Goal: Use online tool/utility

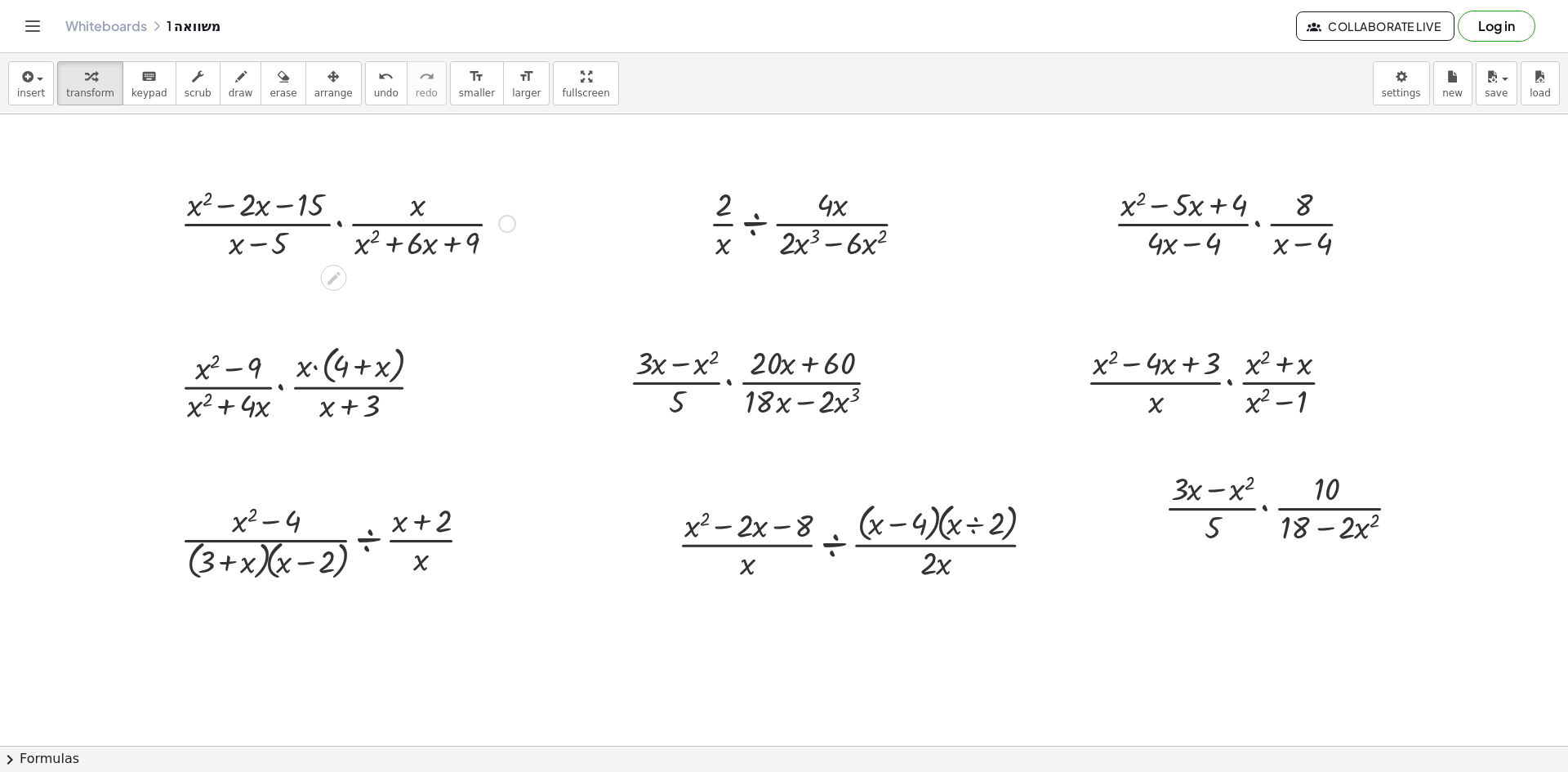
click at [508, 224] on div "Copied done" at bounding box center [507, 224] width 18 height 18
click at [507, 223] on div "Fix a mistake Transform line Copy line as LaTeX Copy derivation as LaTeX Expand…" at bounding box center [507, 224] width 18 height 18
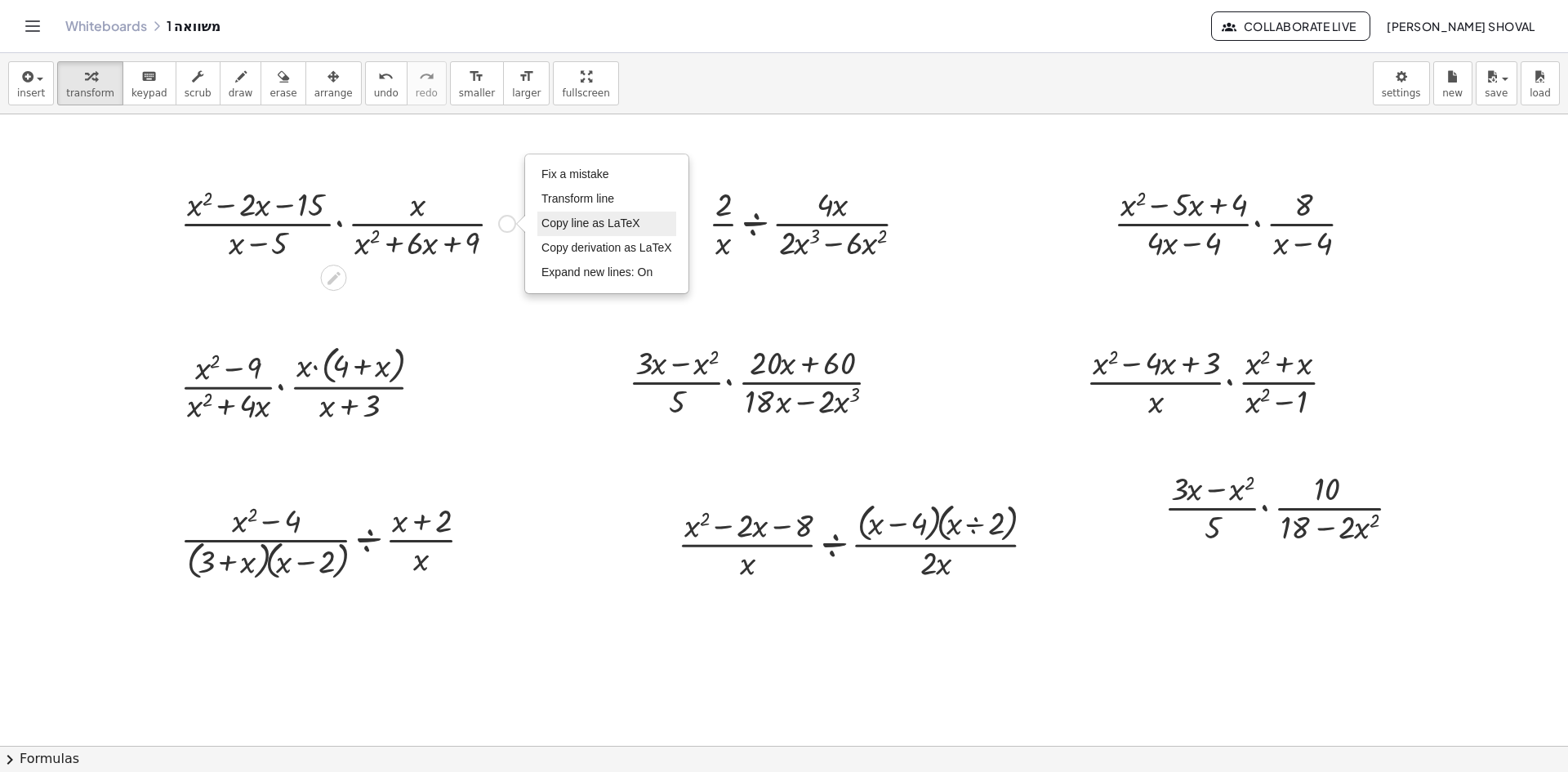
click at [612, 222] on span "Copy line as LaTeX" at bounding box center [591, 223] width 98 height 13
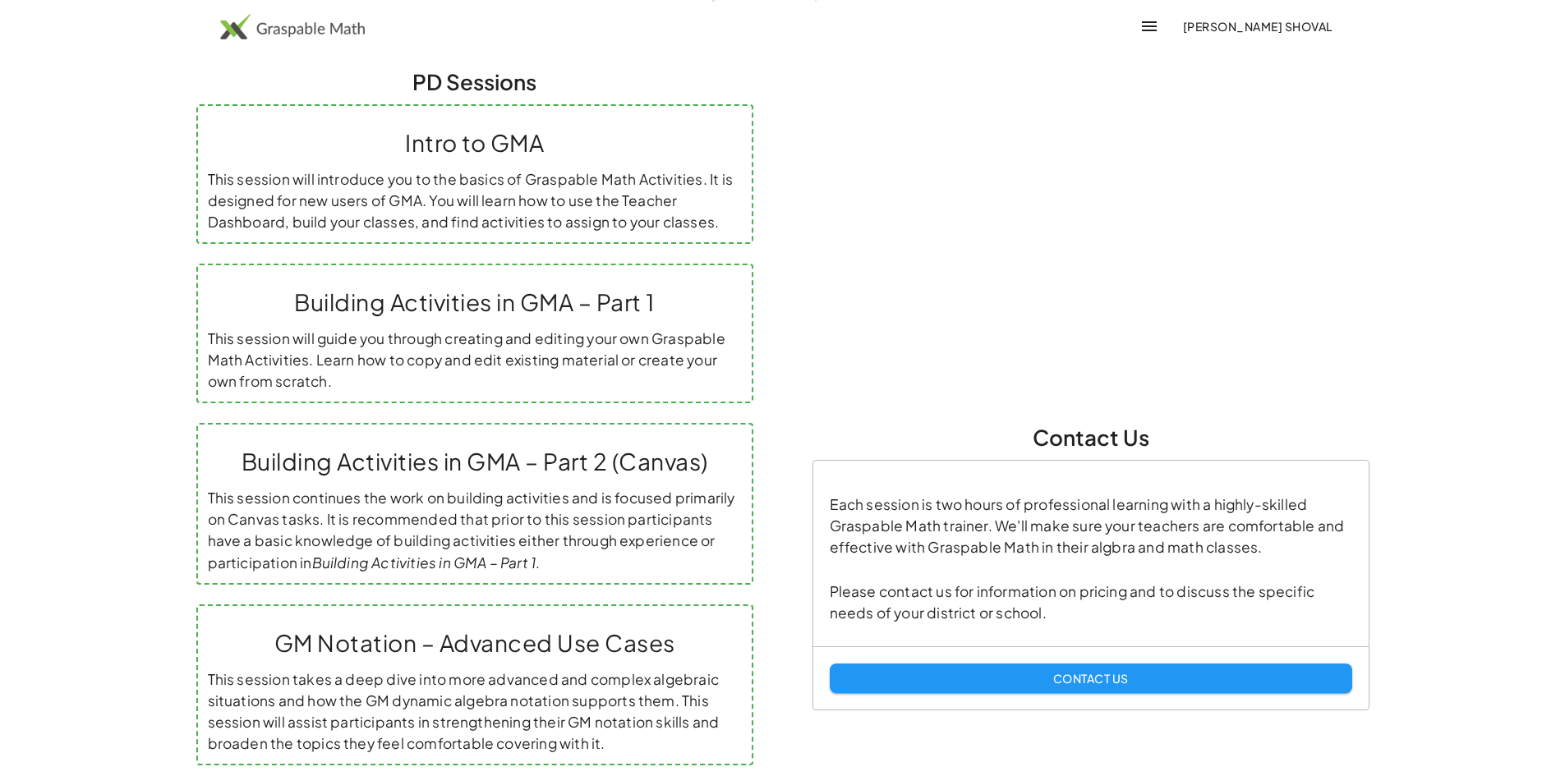
scroll to position [329, 0]
